Goal: Obtain resource: Download file/media

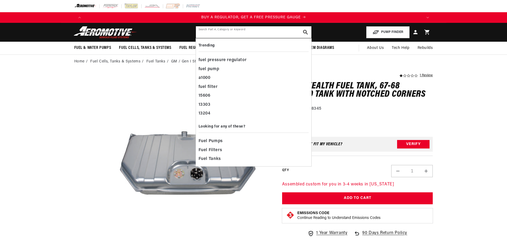
click at [240, 35] on input "text" at bounding box center [253, 32] width 115 height 12
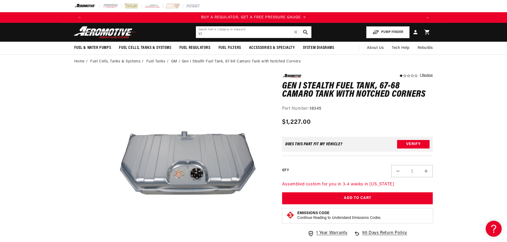
type input "X1"
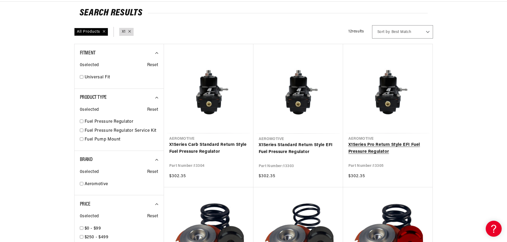
scroll to position [0, 337]
click at [217, 144] on link "X1 Series Carb Standard Return Style Fuel Pressure Regulator" at bounding box center [208, 149] width 79 height 14
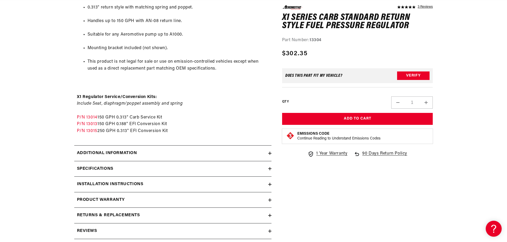
scroll to position [0, 337]
click at [268, 185] on icon at bounding box center [269, 185] width 3 height 0
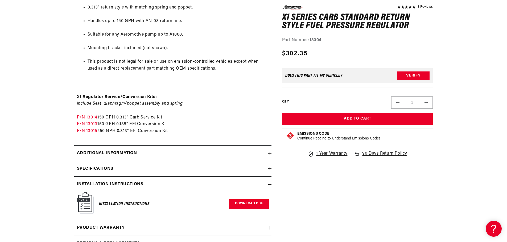
click at [244, 208] on link "Download PDF" at bounding box center [249, 204] width 40 height 10
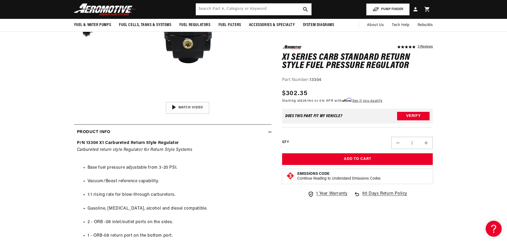
scroll to position [27, 0]
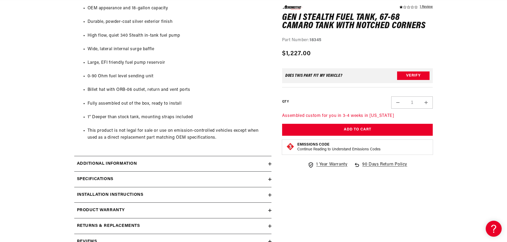
scroll to position [399, 0]
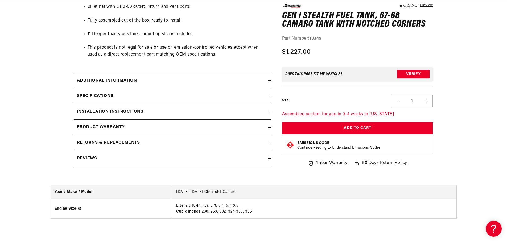
click at [268, 113] on icon at bounding box center [269, 111] width 3 height 3
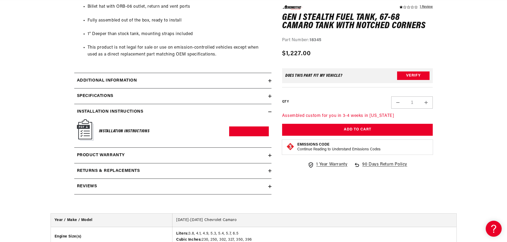
scroll to position [0, 337]
click at [255, 128] on link "Download PDF" at bounding box center [249, 132] width 40 height 10
